Goal: Transaction & Acquisition: Register for event/course

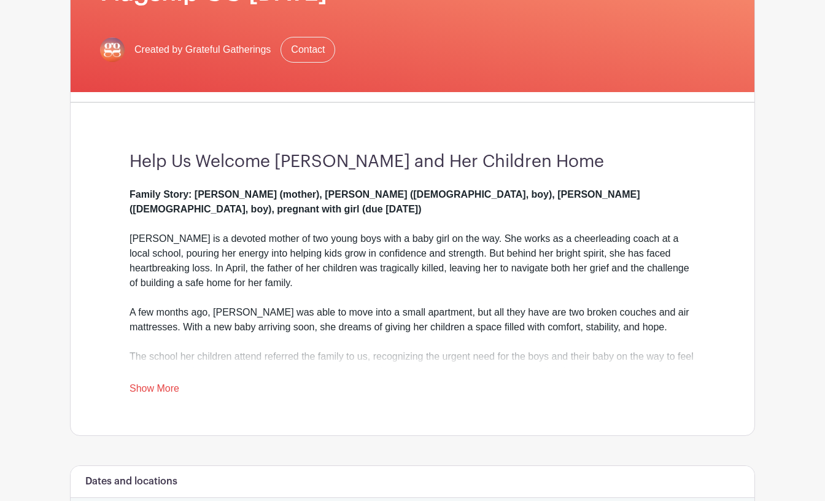
scroll to position [245, 0]
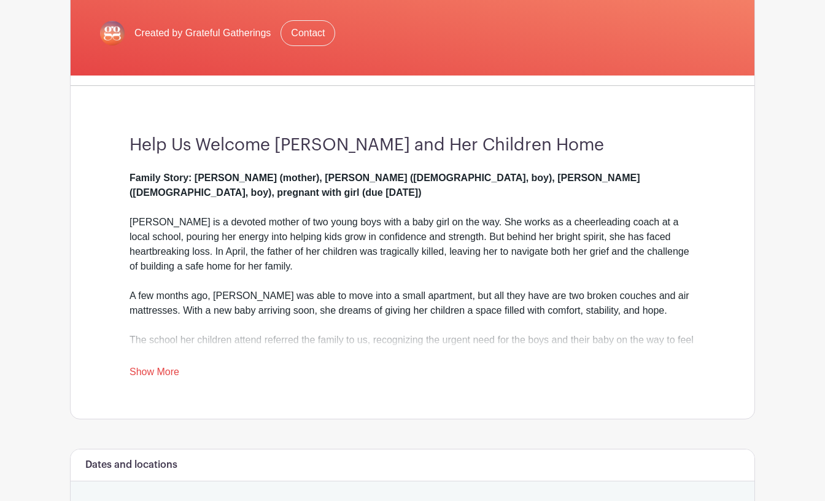
click at [147, 363] on div "Family Story: [PERSON_NAME] (mother), [PERSON_NAME] ([DEMOGRAPHIC_DATA], boy), …" at bounding box center [412, 275] width 566 height 209
click at [156, 370] on link "Show More" at bounding box center [154, 373] width 50 height 15
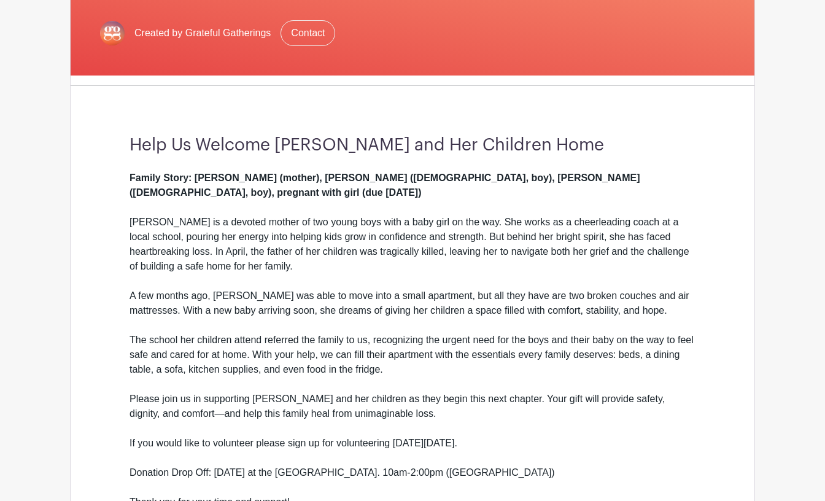
scroll to position [307, 0]
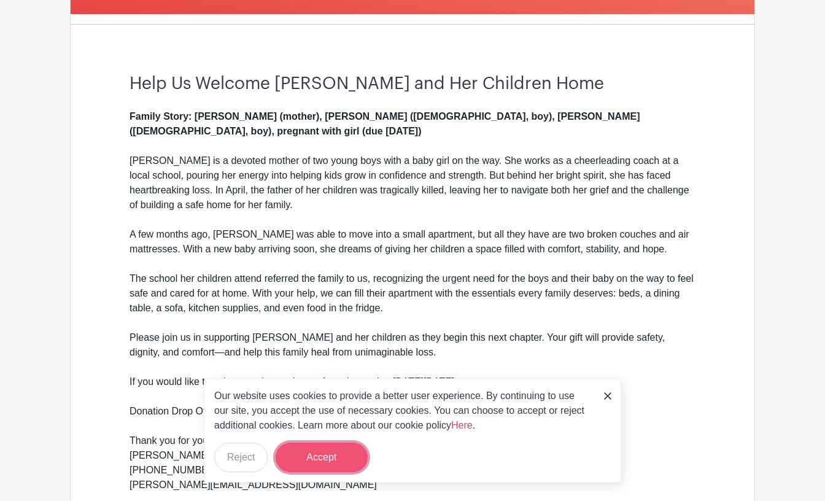
click at [334, 458] on button "Accept" at bounding box center [322, 456] width 92 height 29
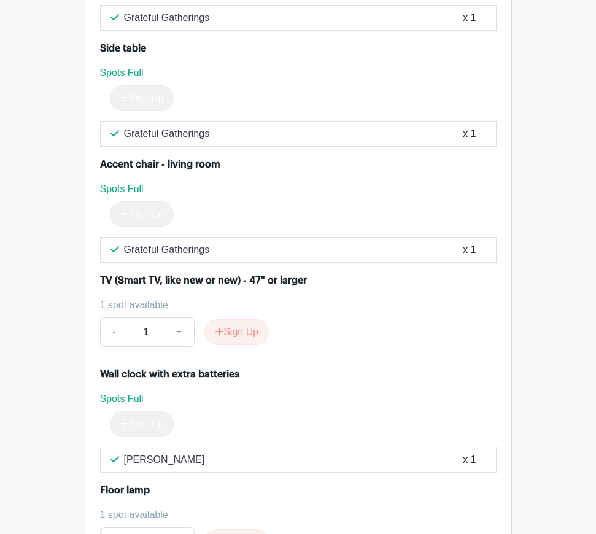
scroll to position [4845, 0]
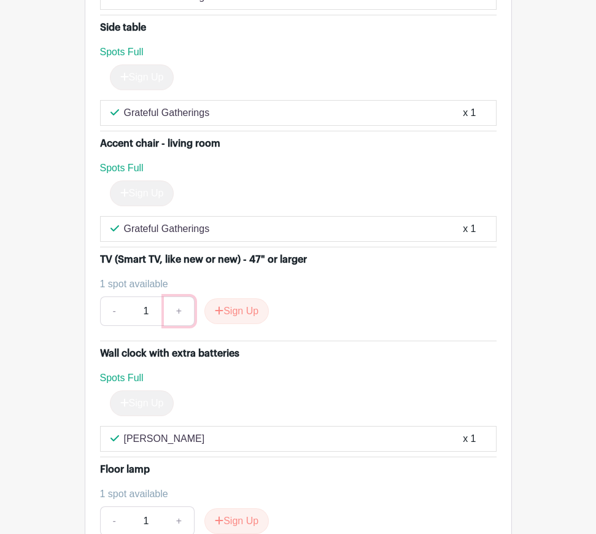
click at [179, 301] on link "+" at bounding box center [179, 310] width 31 height 29
click at [231, 298] on button "Sign Up" at bounding box center [236, 311] width 64 height 26
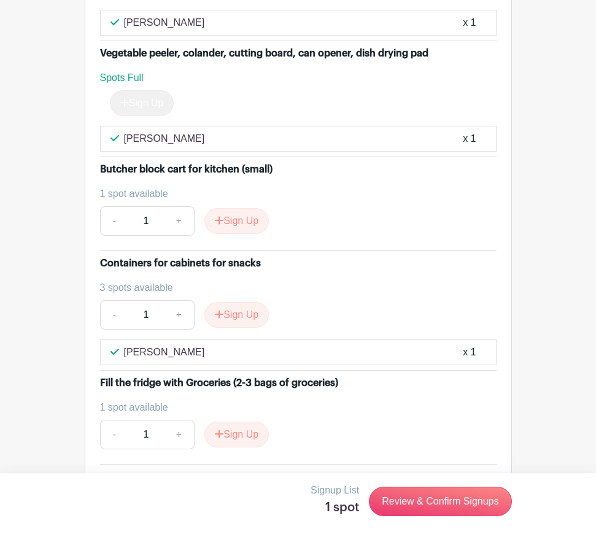
scroll to position [4047, 0]
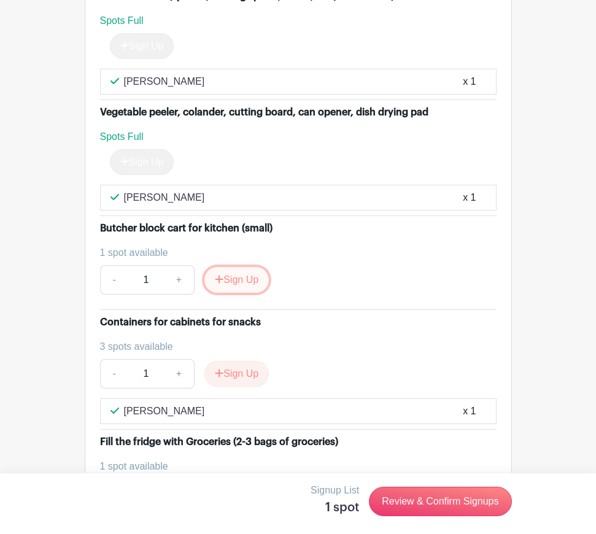
click at [219, 275] on icon "submit" at bounding box center [219, 279] width 8 height 8
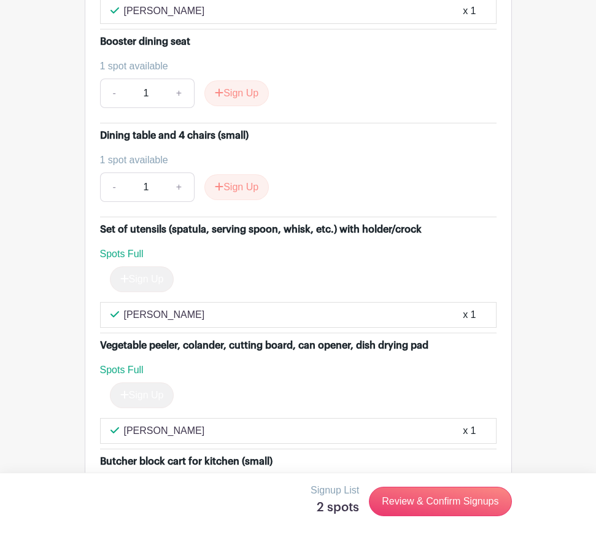
scroll to position [3802, 0]
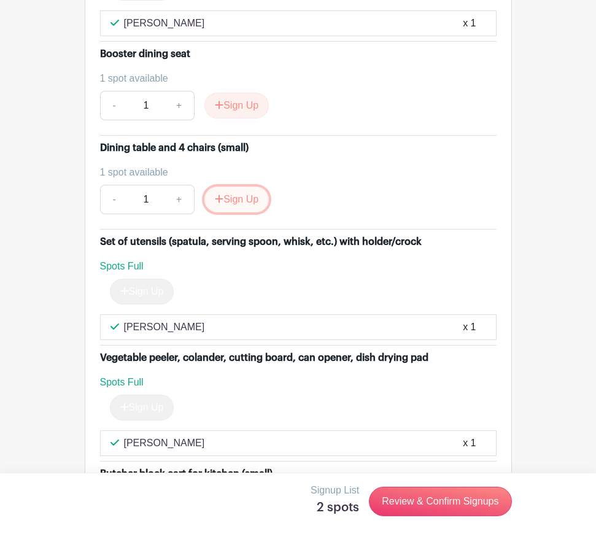
click at [247, 188] on button "Sign Up" at bounding box center [236, 200] width 64 height 26
click at [242, 93] on button "Sign Up" at bounding box center [236, 106] width 64 height 26
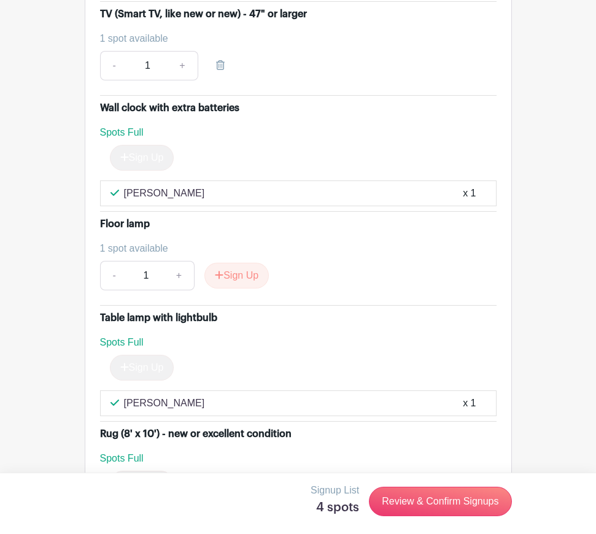
scroll to position [5152, 0]
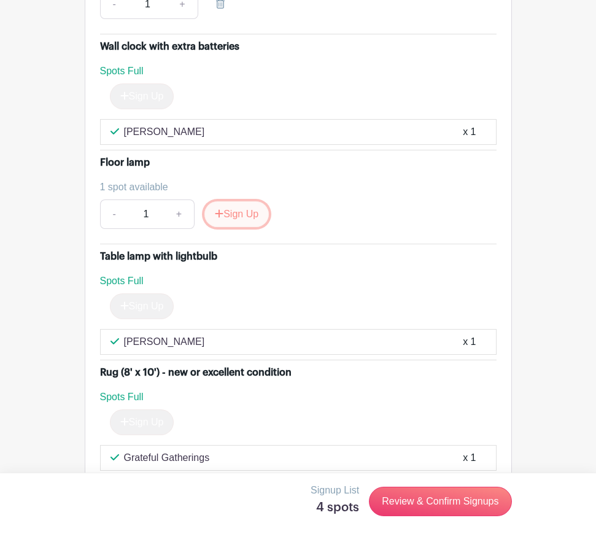
click at [243, 201] on button "Sign Up" at bounding box center [236, 214] width 64 height 26
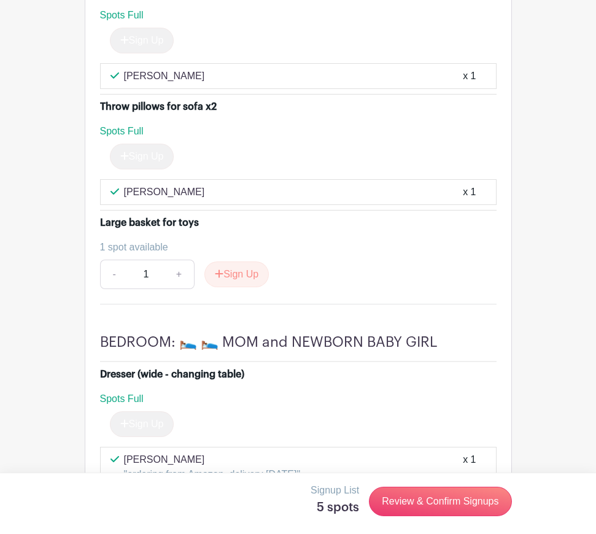
scroll to position [5827, 0]
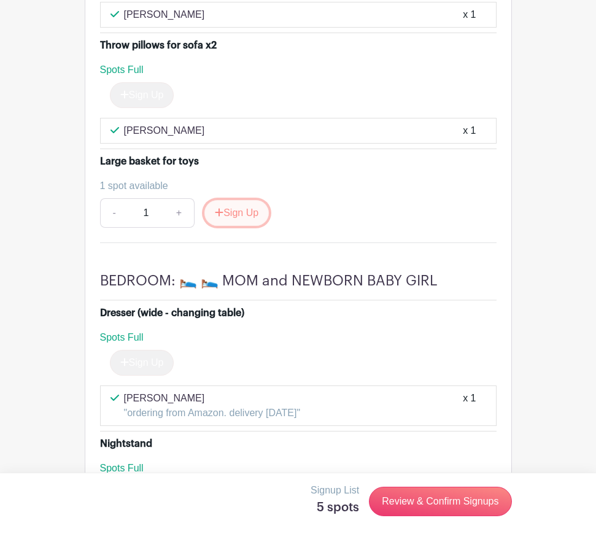
click at [250, 200] on button "Sign Up" at bounding box center [236, 213] width 64 height 26
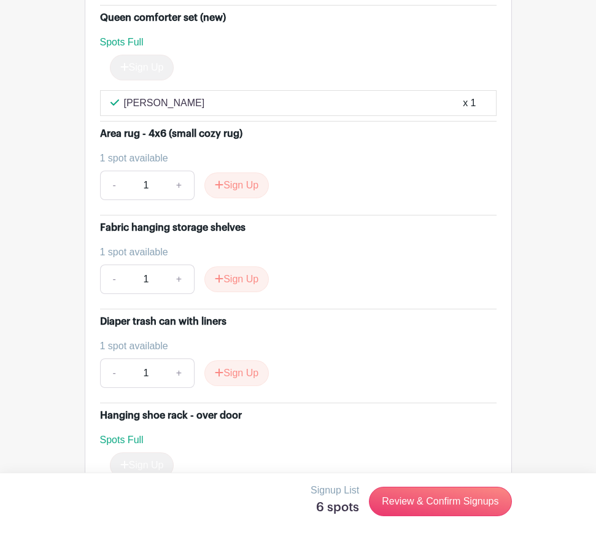
scroll to position [6809, 0]
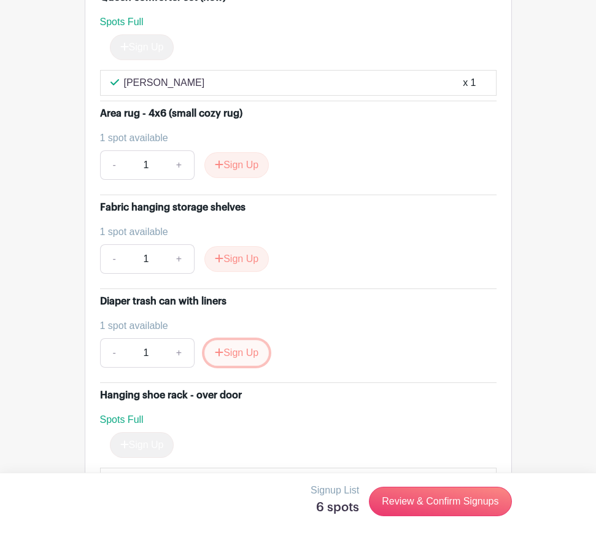
click at [234, 340] on button "Sign Up" at bounding box center [236, 353] width 64 height 26
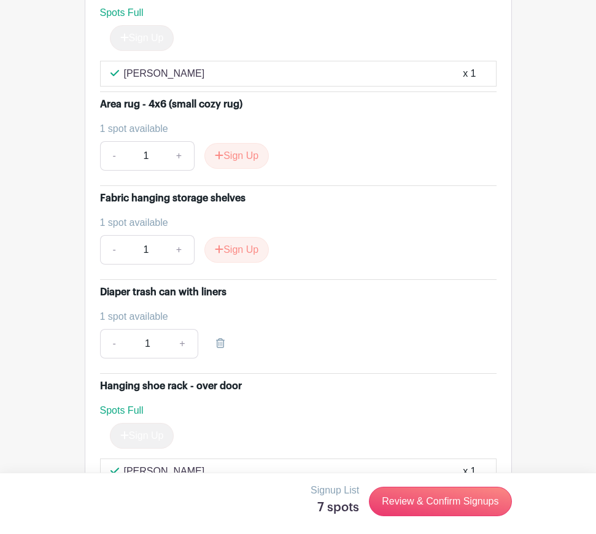
scroll to position [6747, 0]
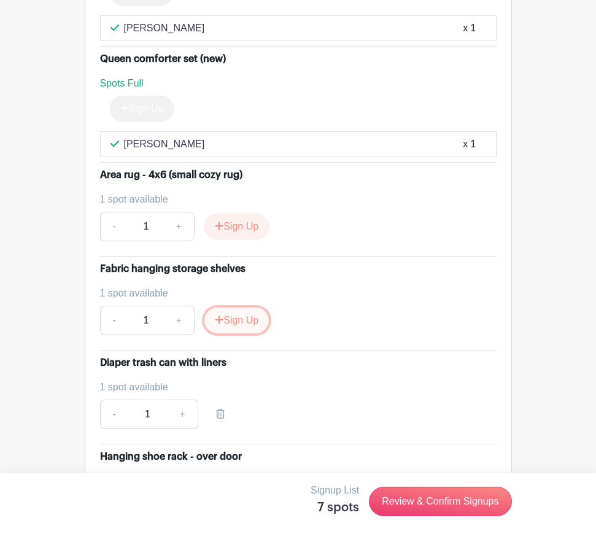
click at [240, 307] on button "Sign Up" at bounding box center [236, 320] width 64 height 26
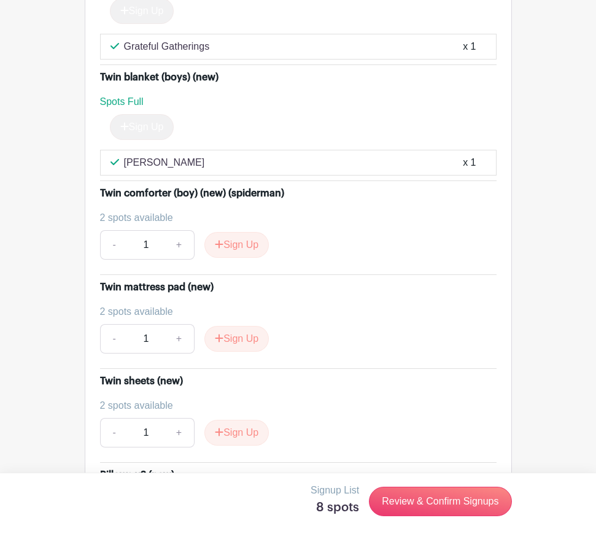
scroll to position [12873, 0]
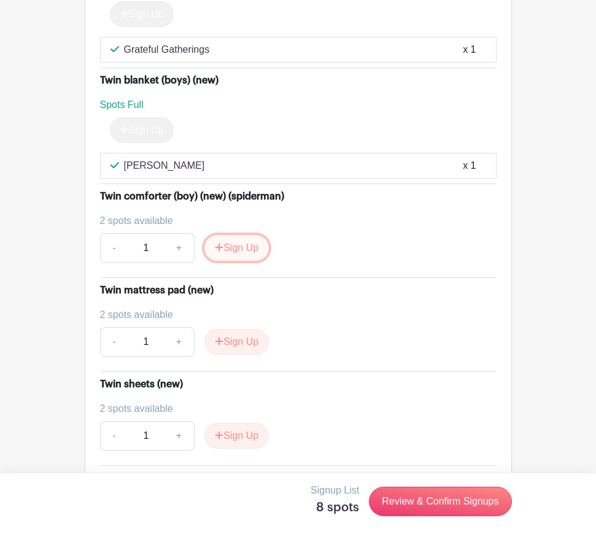
click at [245, 236] on button "Sign Up" at bounding box center [236, 248] width 64 height 26
click at [226, 233] on link at bounding box center [220, 247] width 34 height 29
click at [312, 244] on div "- 1 +" at bounding box center [298, 247] width 396 height 29
click at [174, 327] on link "+" at bounding box center [179, 341] width 31 height 29
type input "2"
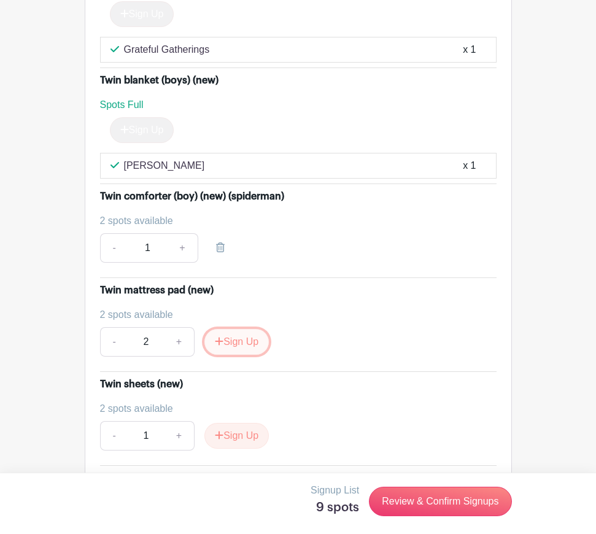
click at [242, 329] on button "Sign Up" at bounding box center [236, 342] width 64 height 26
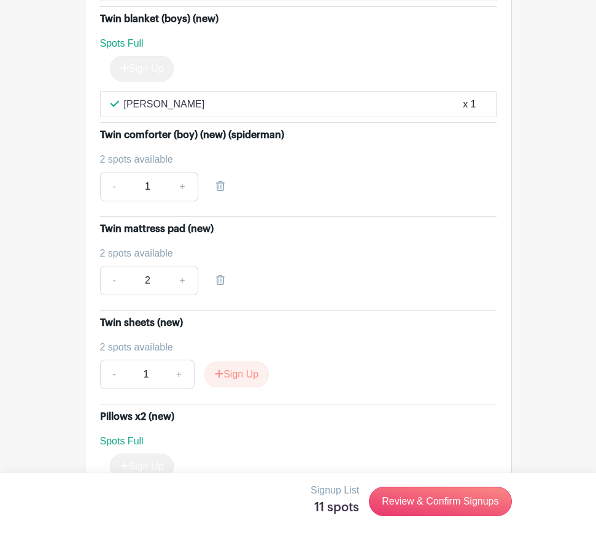
scroll to position [12995, 0]
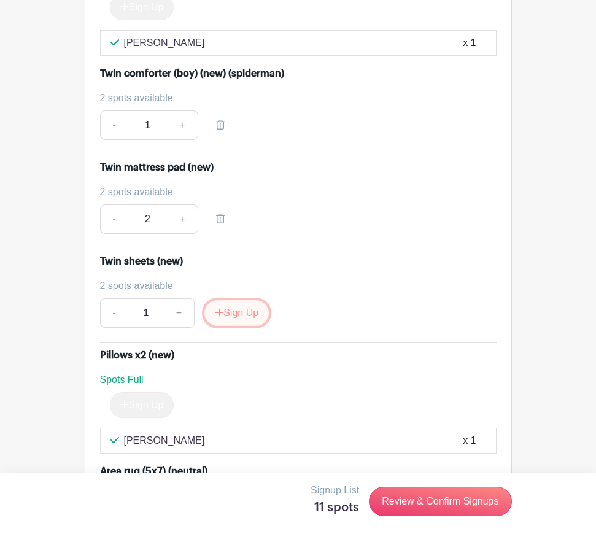
click at [247, 304] on button "Sign Up" at bounding box center [236, 313] width 64 height 26
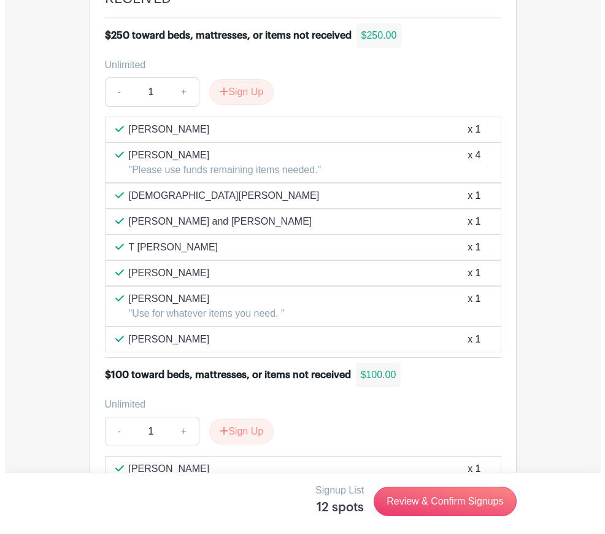
scroll to position [13609, 0]
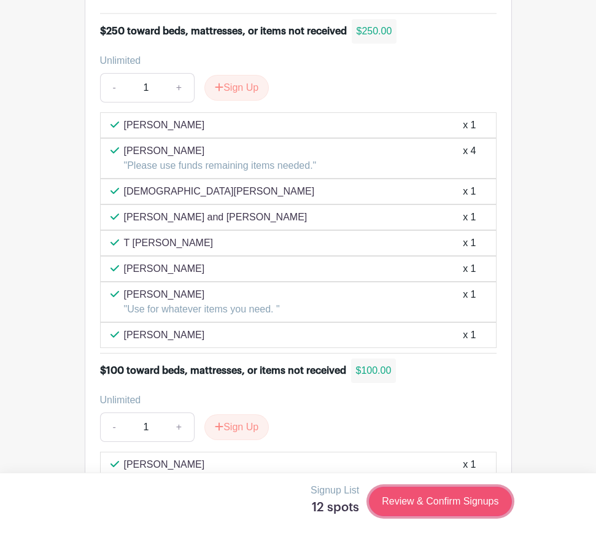
click at [453, 491] on link "Review & Confirm Signups" at bounding box center [440, 501] width 142 height 29
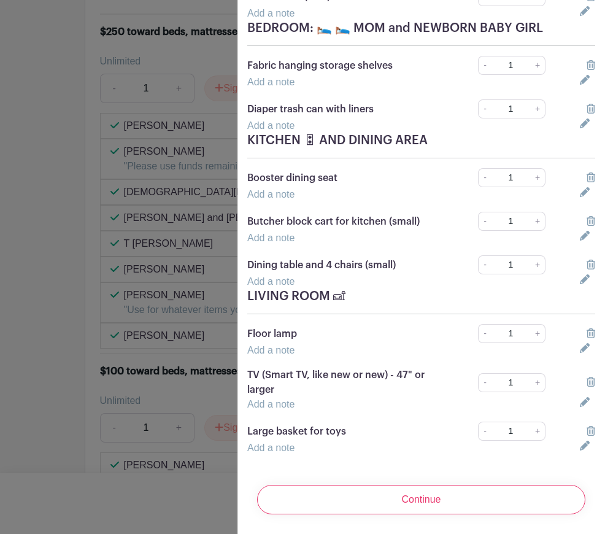
scroll to position [261, 0]
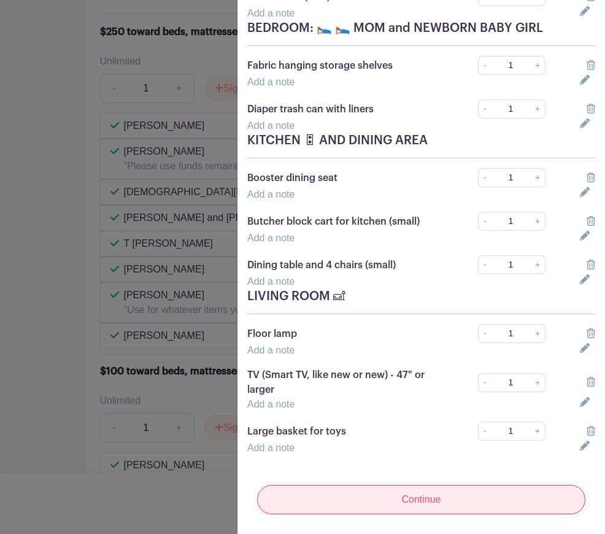
click at [426, 491] on input "Continue" at bounding box center [421, 499] width 328 height 29
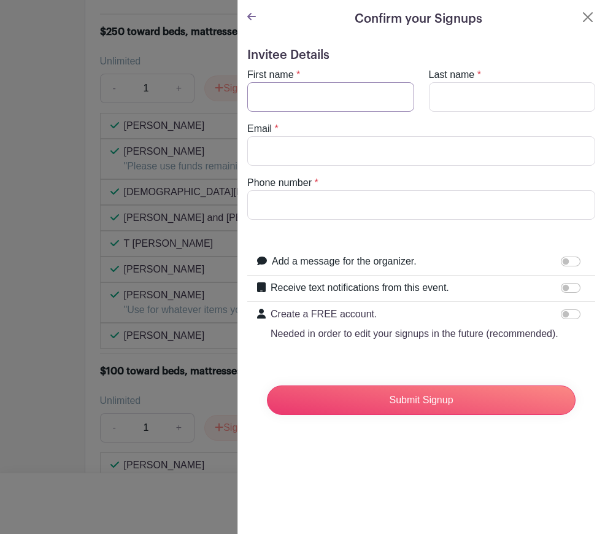
click at [299, 102] on input "First name" at bounding box center [330, 96] width 167 height 29
type input "[PERSON_NAME]"
type input "[EMAIL_ADDRESS][DOMAIN_NAME]"
type input "4082215766"
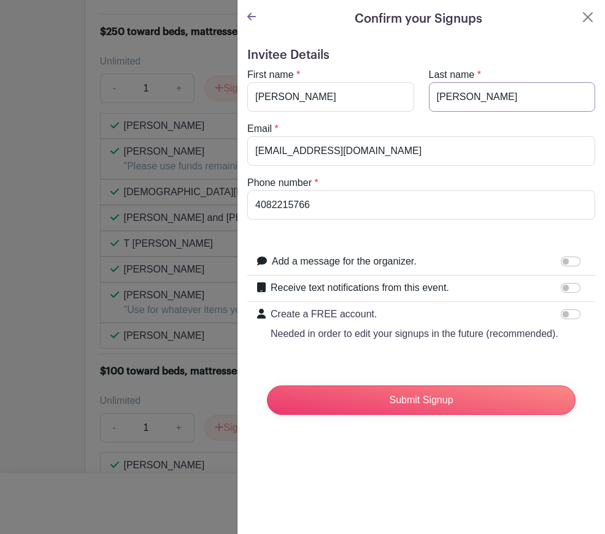
drag, startPoint x: 476, startPoint y: 95, endPoint x: 247, endPoint y: 79, distance: 229.4
click at [247, 79] on div "First name * [PERSON_NAME] Last name * [PERSON_NAME]" at bounding box center [421, 89] width 363 height 44
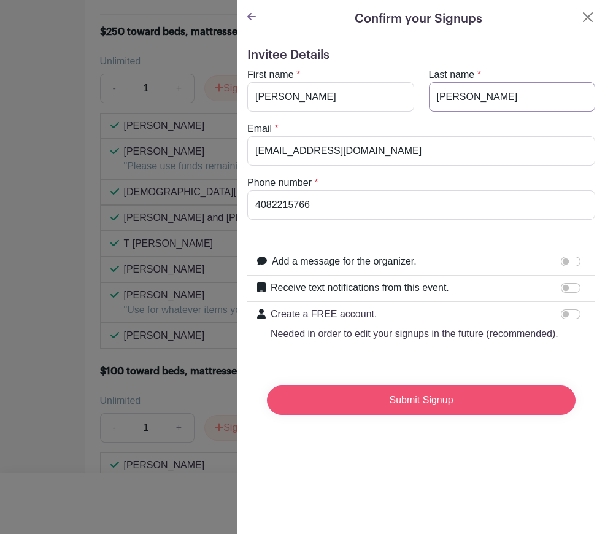
type input "[PERSON_NAME]"
click at [413, 415] on input "Submit Signup" at bounding box center [421, 399] width 309 height 29
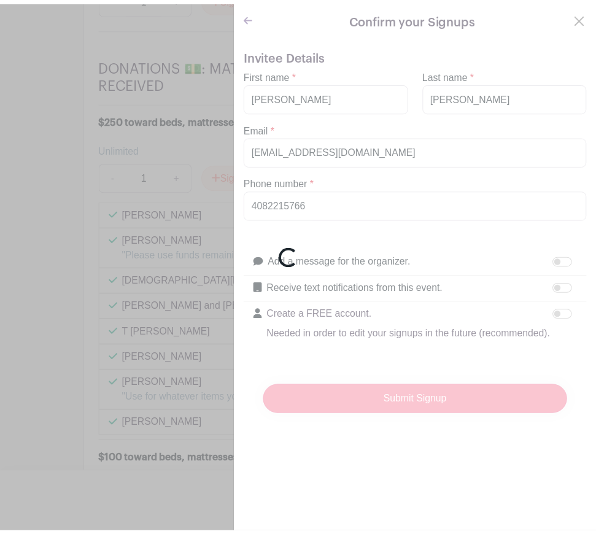
scroll to position [13859, 0]
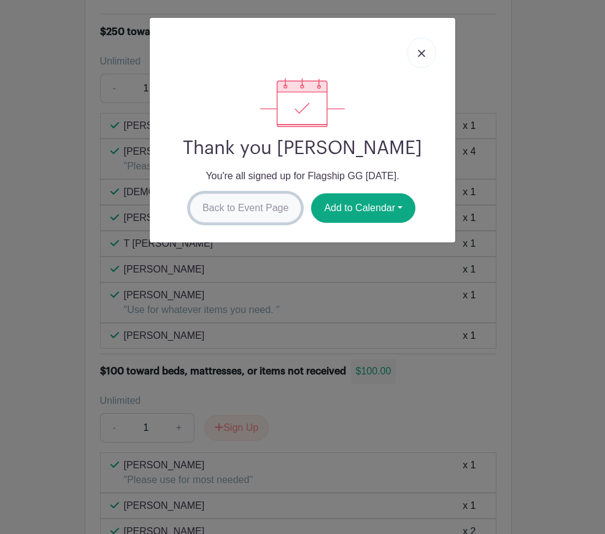
click at [250, 201] on link "Back to Event Page" at bounding box center [246, 207] width 112 height 29
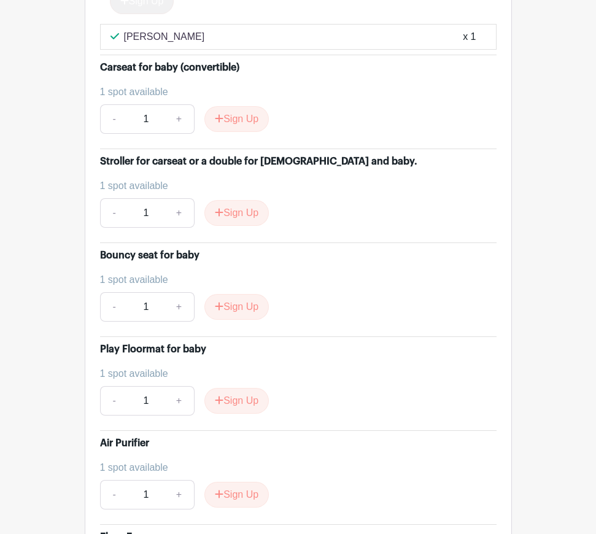
scroll to position [10914, 0]
